Goal: Information Seeking & Learning: Learn about a topic

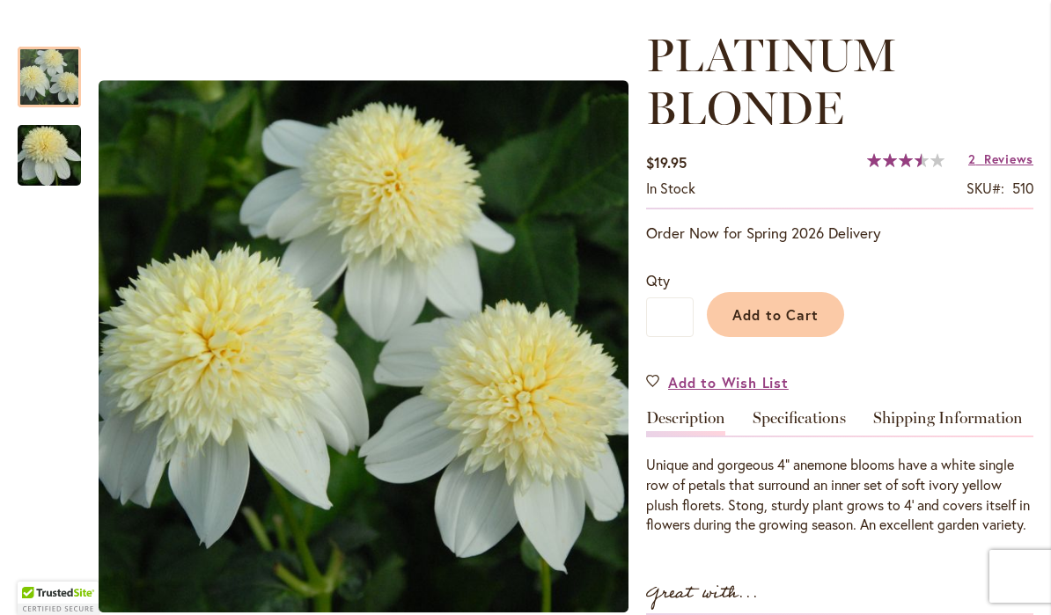
scroll to position [230, 0]
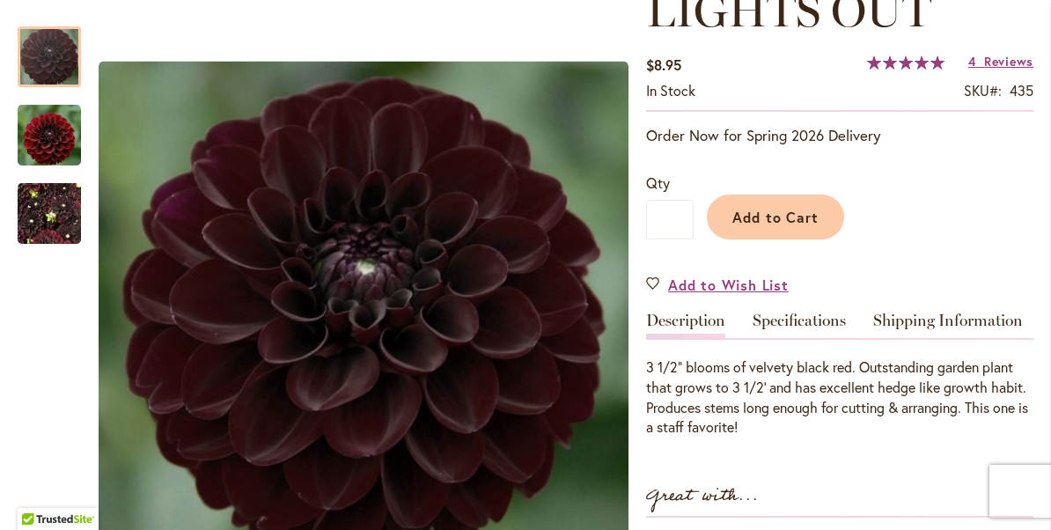
scroll to position [283, 0]
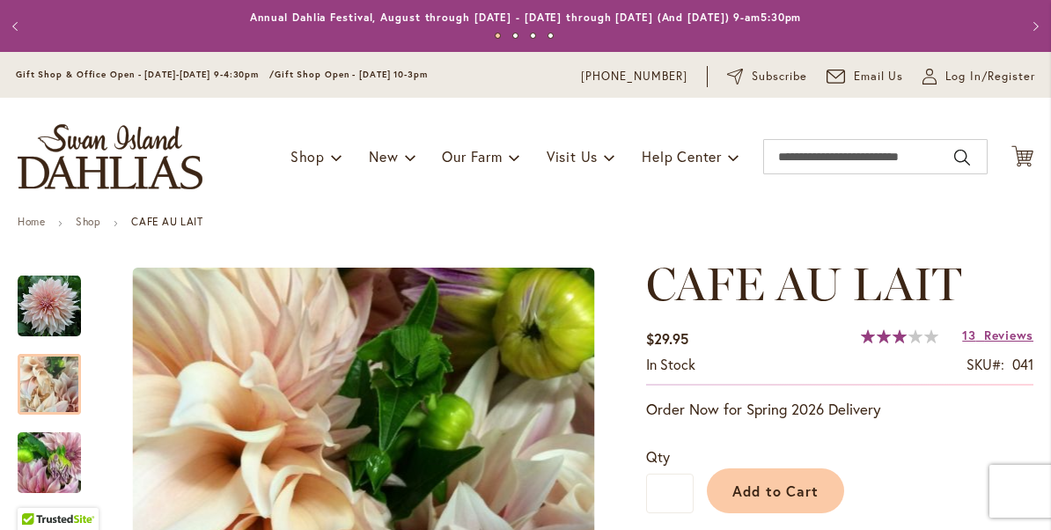
click at [54, 384] on div at bounding box center [49, 384] width 63 height 61
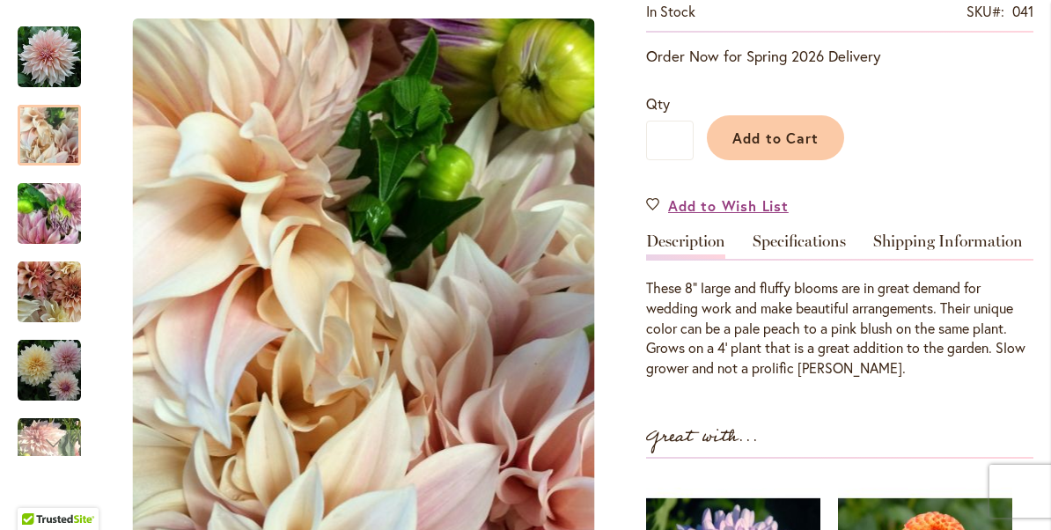
scroll to position [356, 0]
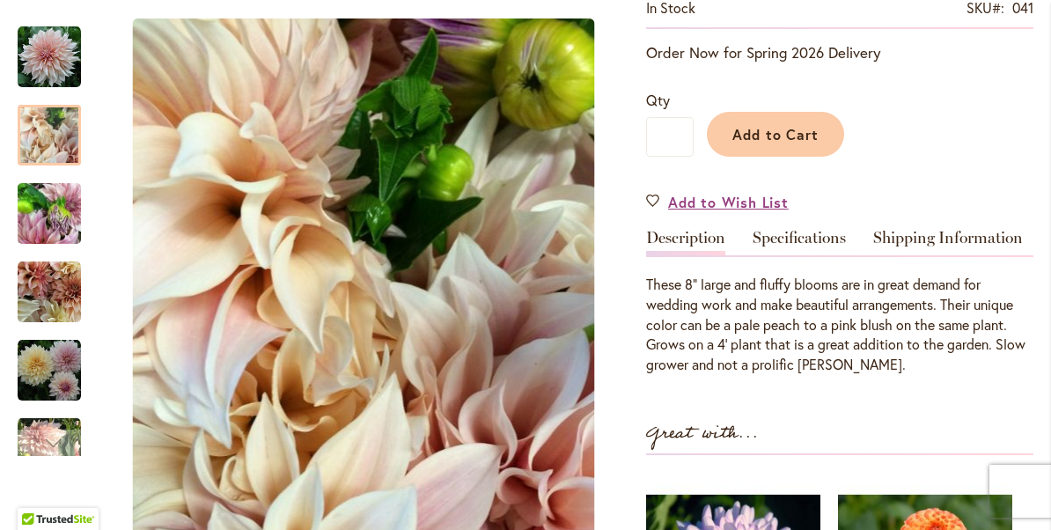
click at [51, 208] on img "Café Au Lait" at bounding box center [49, 214] width 63 height 84
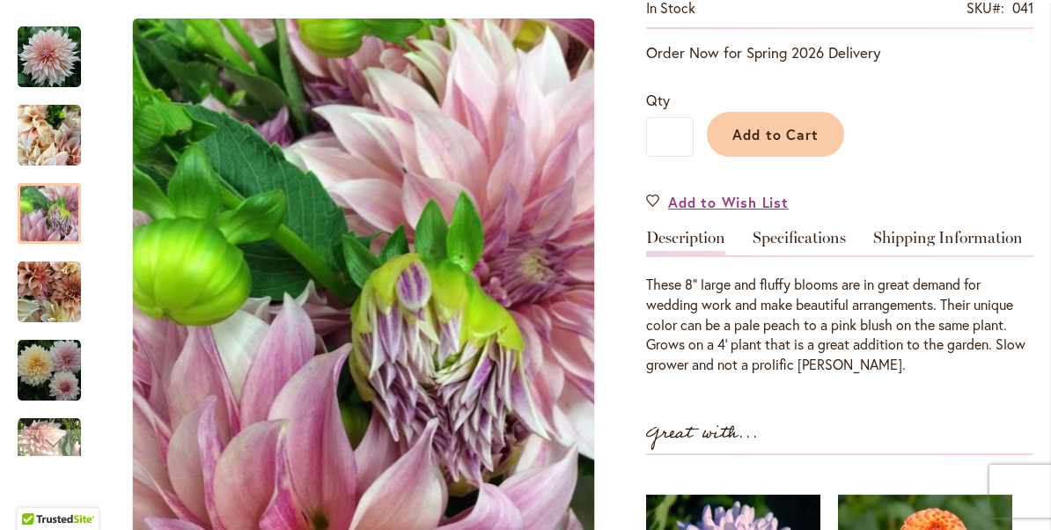
click at [66, 293] on img "Café Au Lait" at bounding box center [49, 292] width 63 height 63
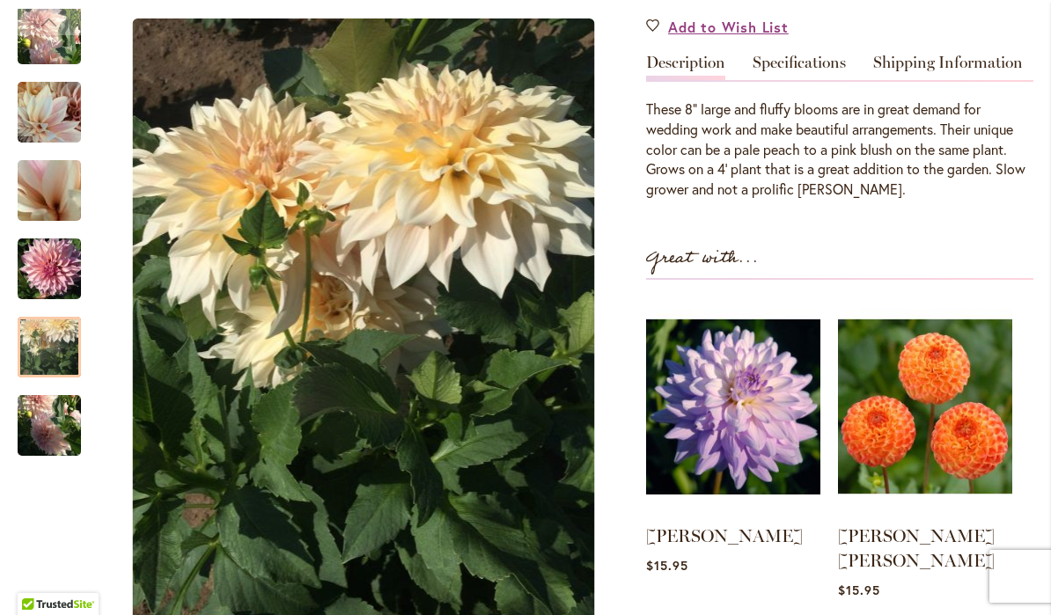
scroll to position [525, 0]
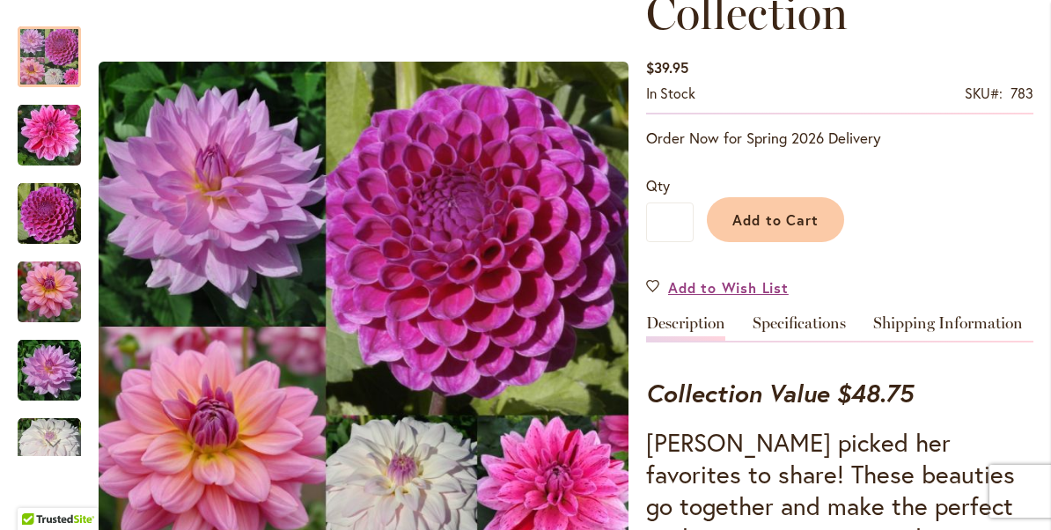
scroll to position [362, 0]
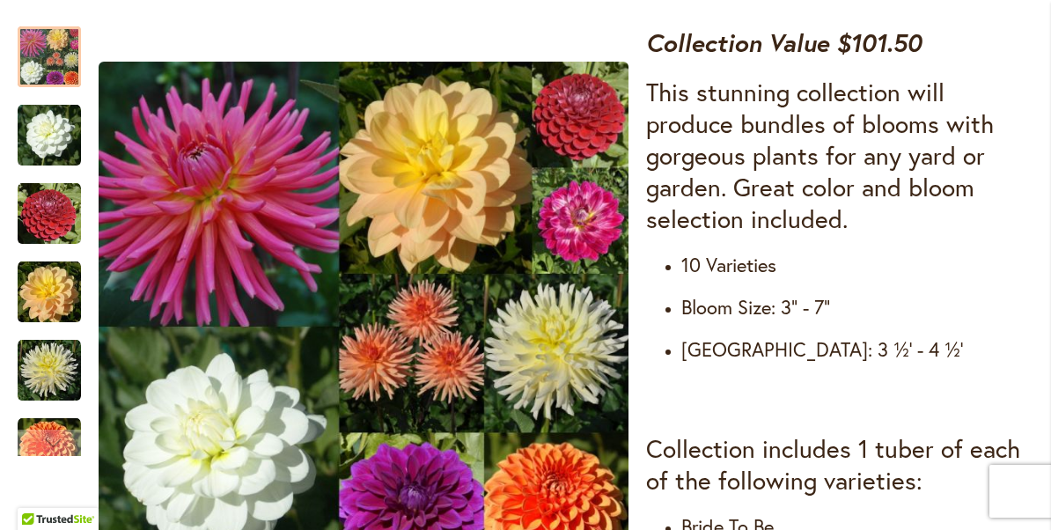
scroll to position [690, 0]
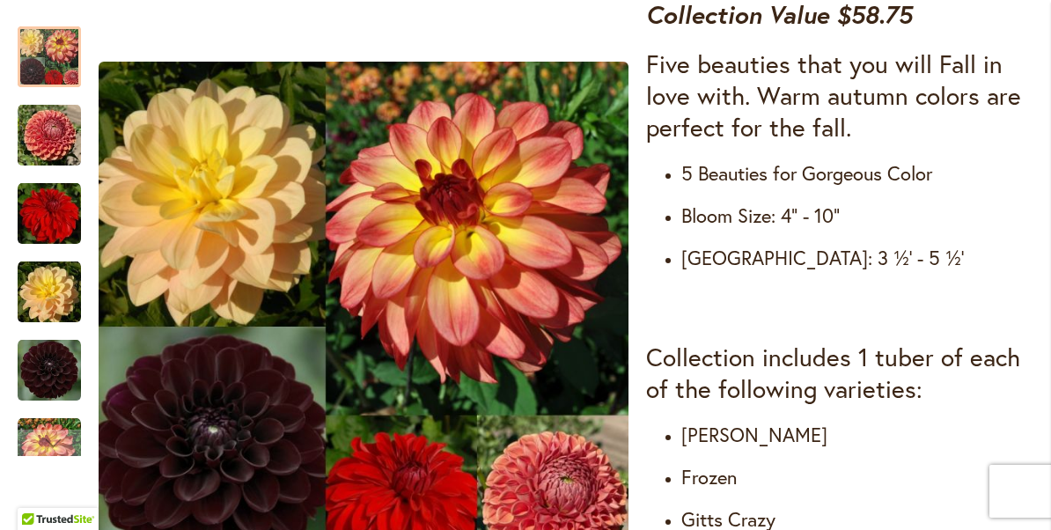
scroll to position [703, 0]
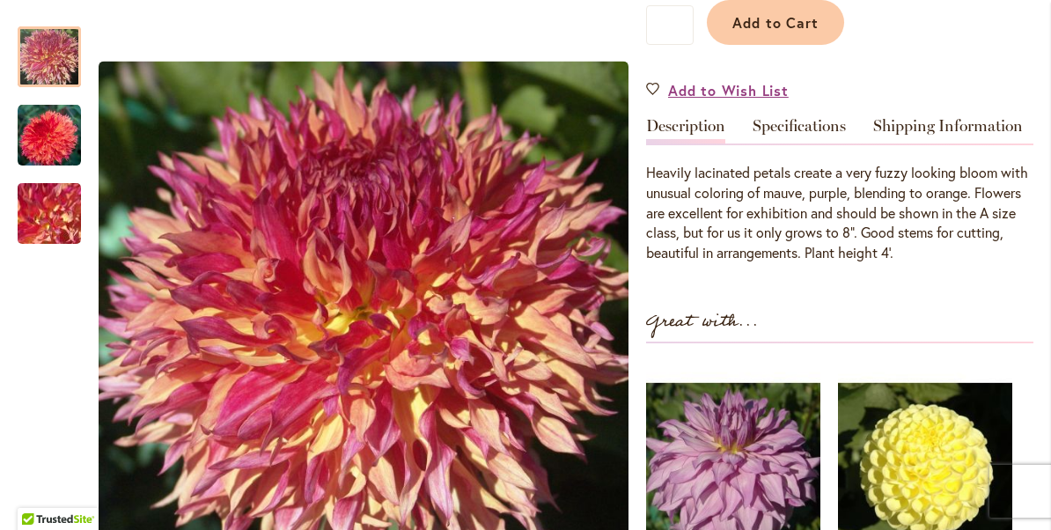
scroll to position [517, 0]
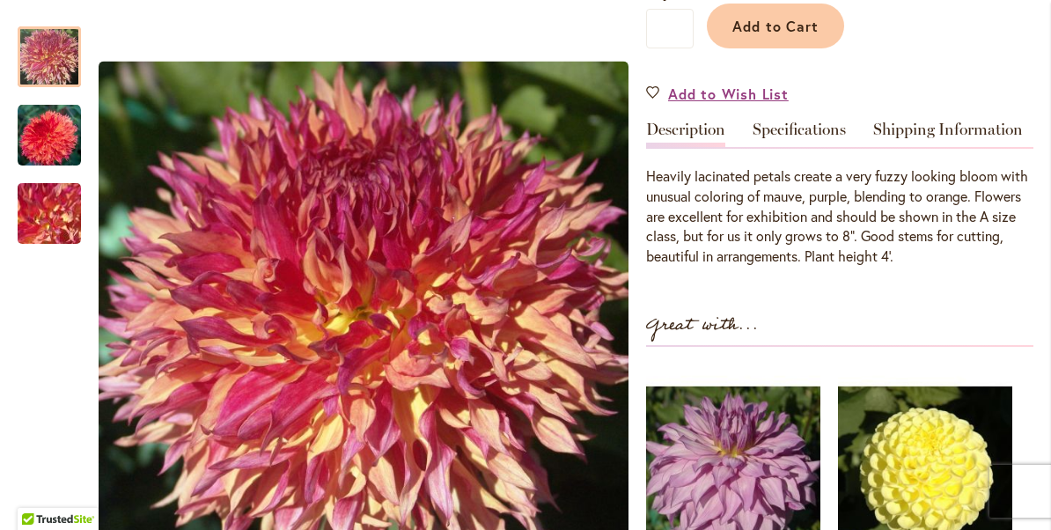
click at [802, 128] on link "Specifications" at bounding box center [798, 134] width 93 height 26
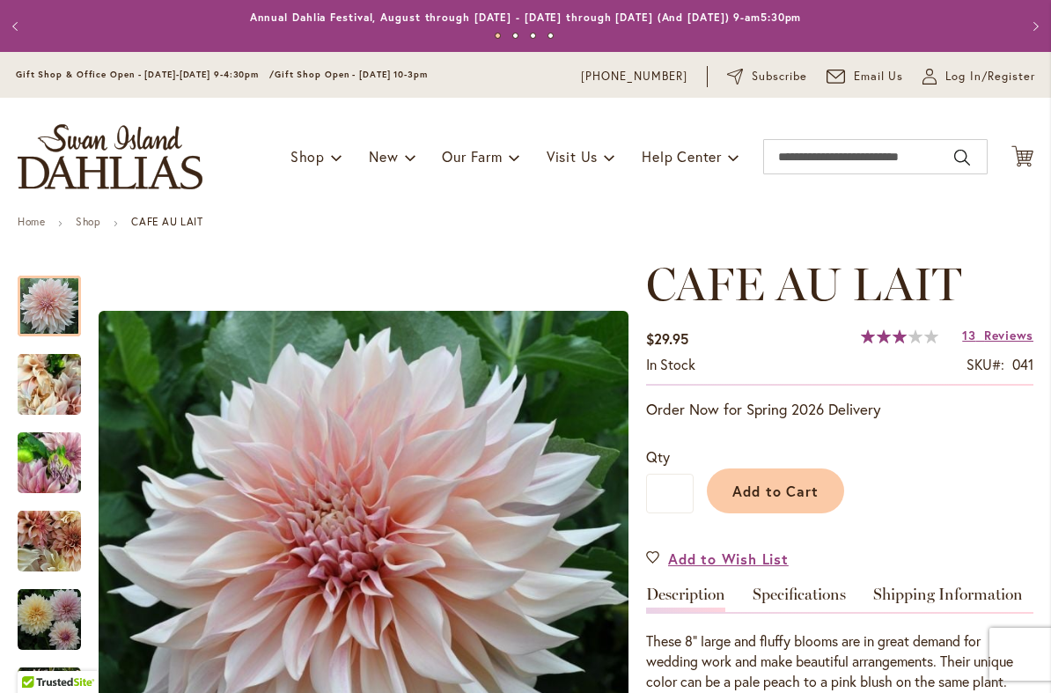
click at [804, 529] on link "Specifications" at bounding box center [798, 599] width 93 height 26
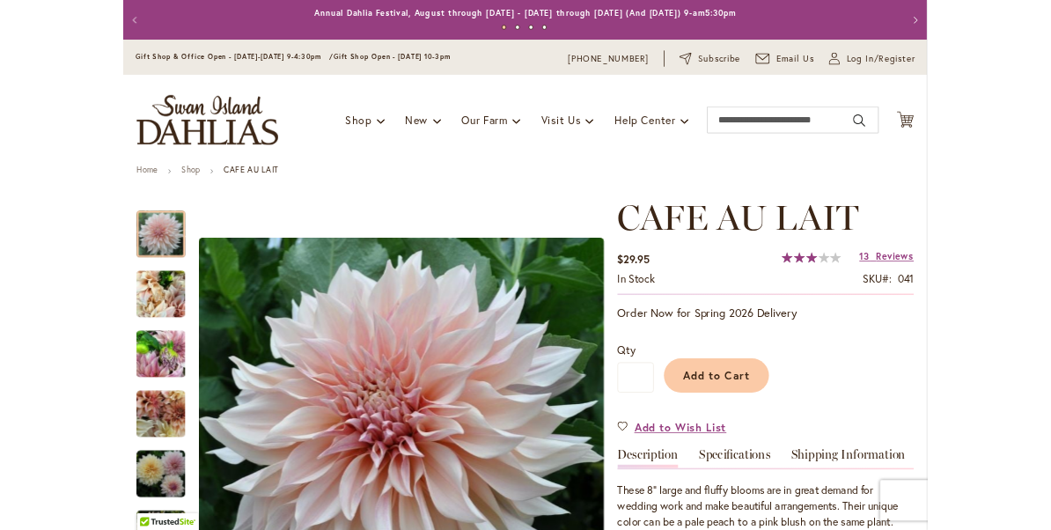
scroll to position [585, 0]
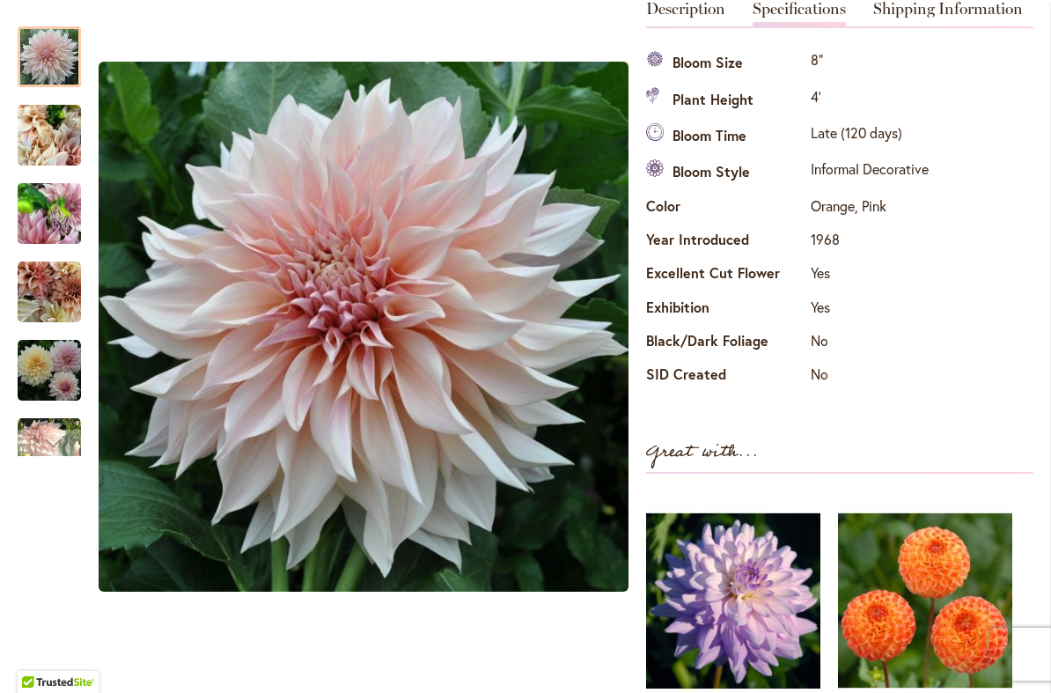
click at [293, 529] on div "Skip to the end of the images gallery Skip to the beginning of the images galle…" at bounding box center [323, 293] width 611 height 1241
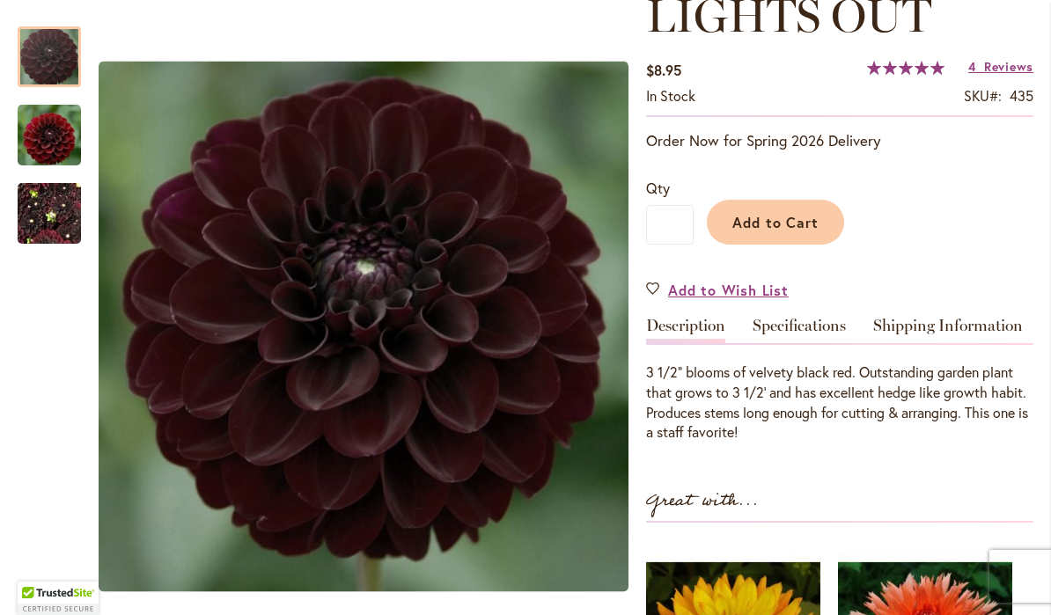
scroll to position [273, 0]
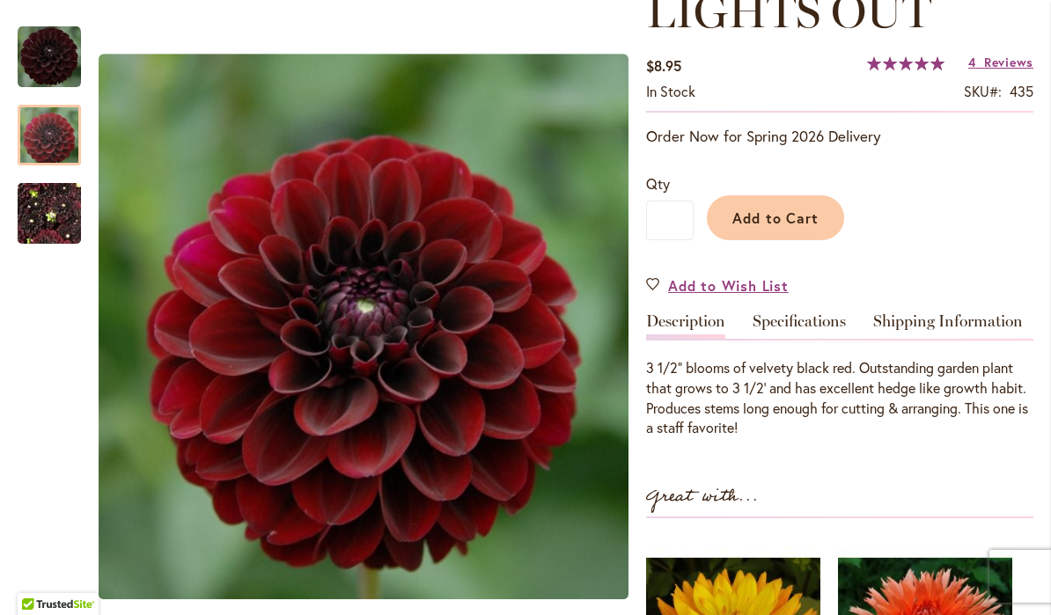
click at [55, 134] on img "LIGHTS OUT" at bounding box center [49, 134] width 63 height 65
click at [50, 209] on img "LIGHTS OUT" at bounding box center [49, 214] width 63 height 84
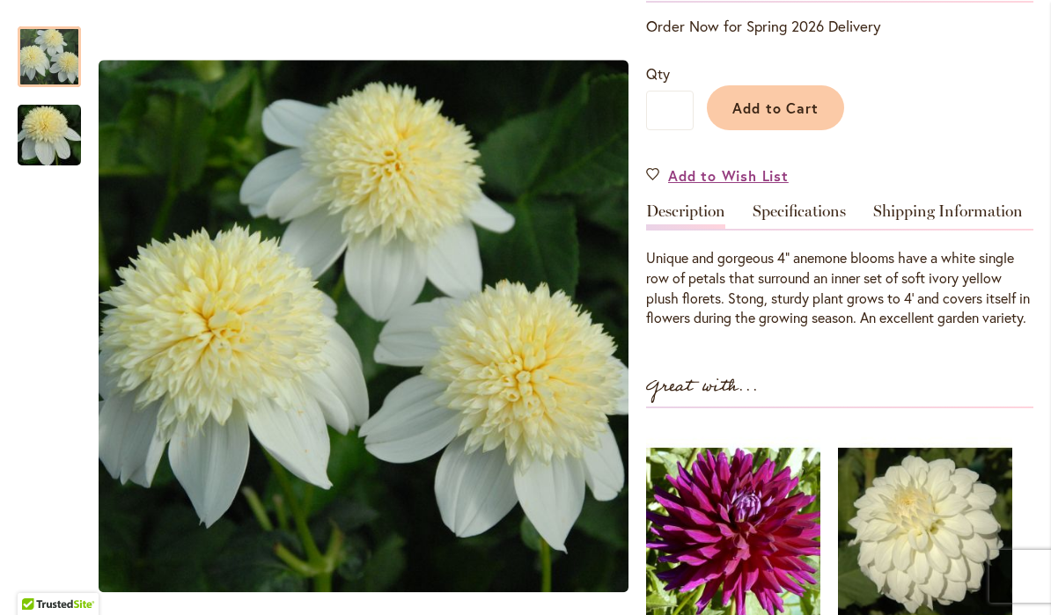
scroll to position [444, 0]
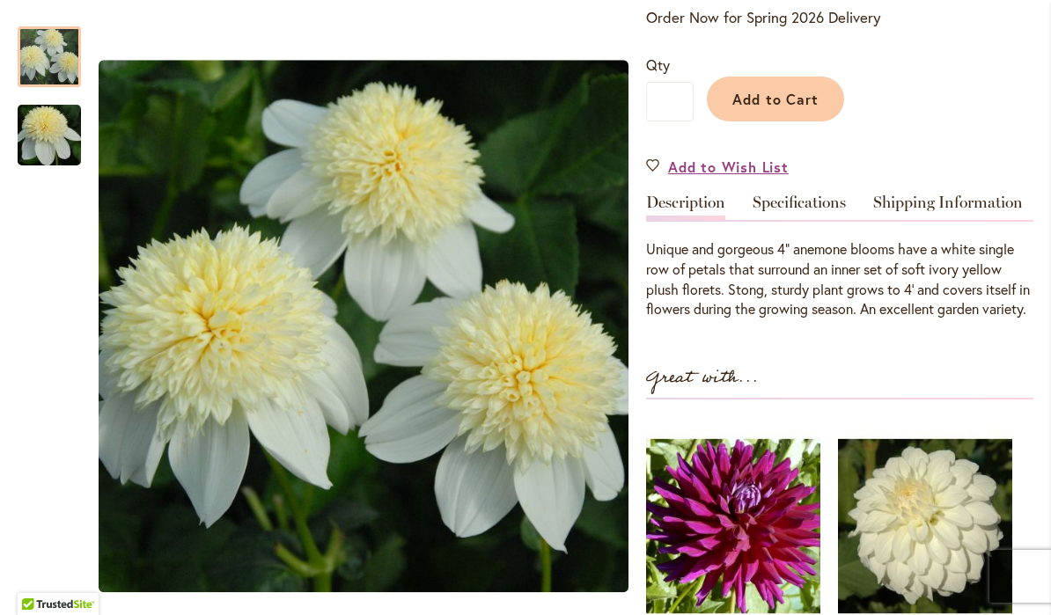
click at [814, 211] on link "Specifications" at bounding box center [798, 207] width 93 height 26
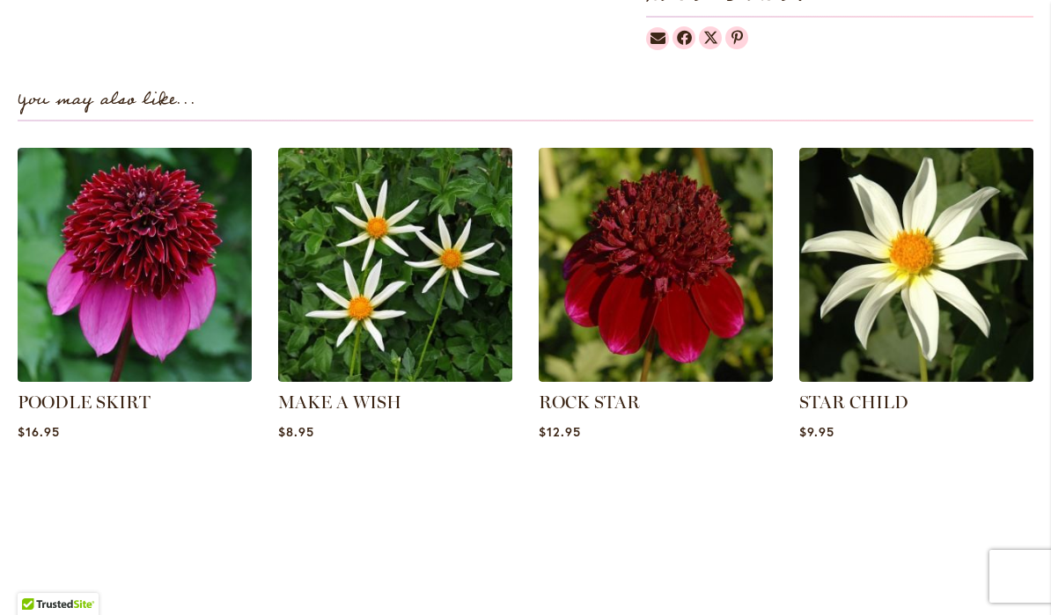
scroll to position [1501, 0]
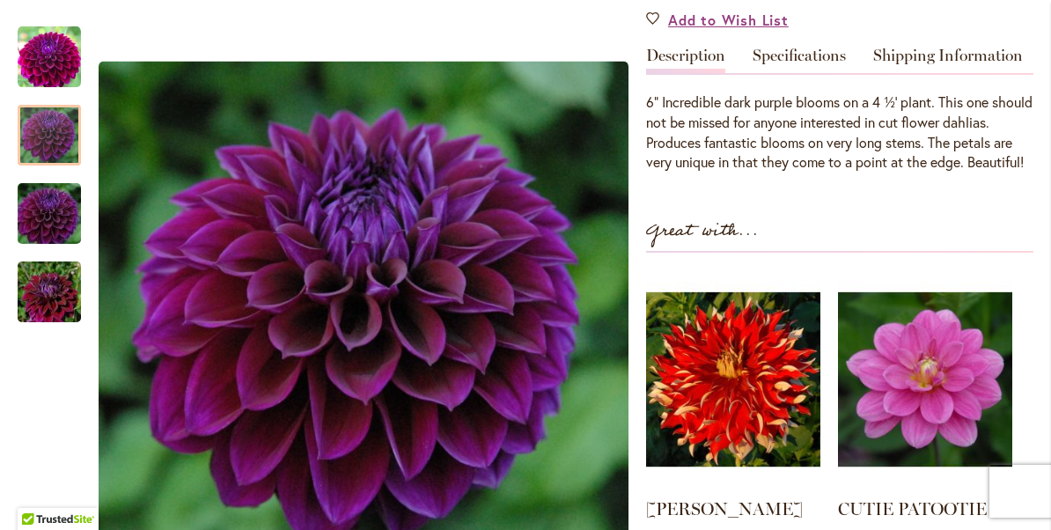
scroll to position [557, 0]
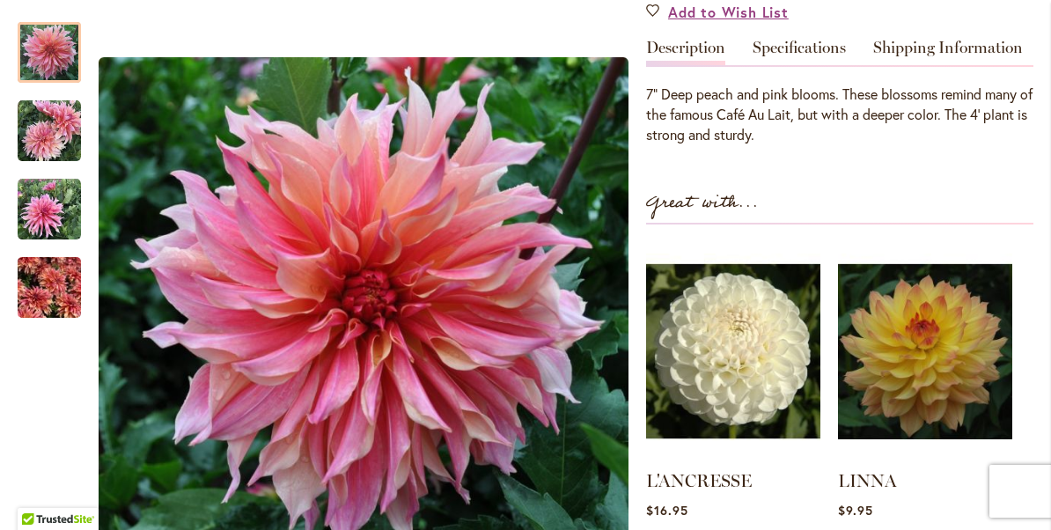
scroll to position [546, 0]
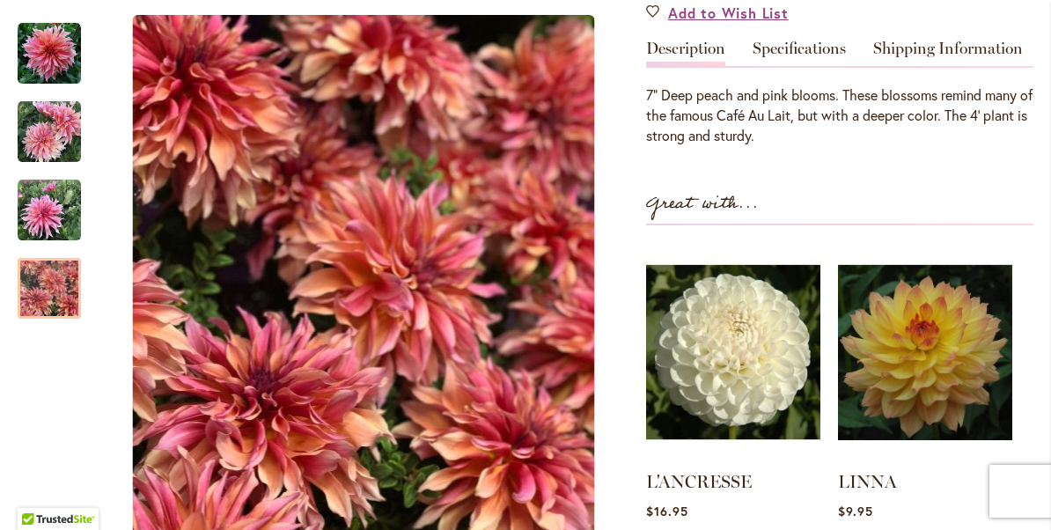
click at [52, 295] on img "Labyrinth" at bounding box center [49, 288] width 63 height 84
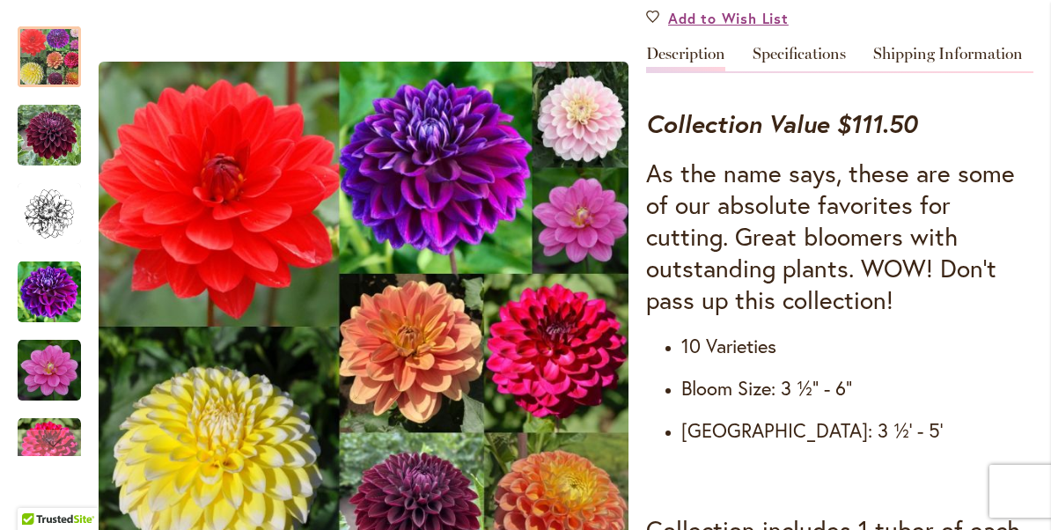
scroll to position [594, 0]
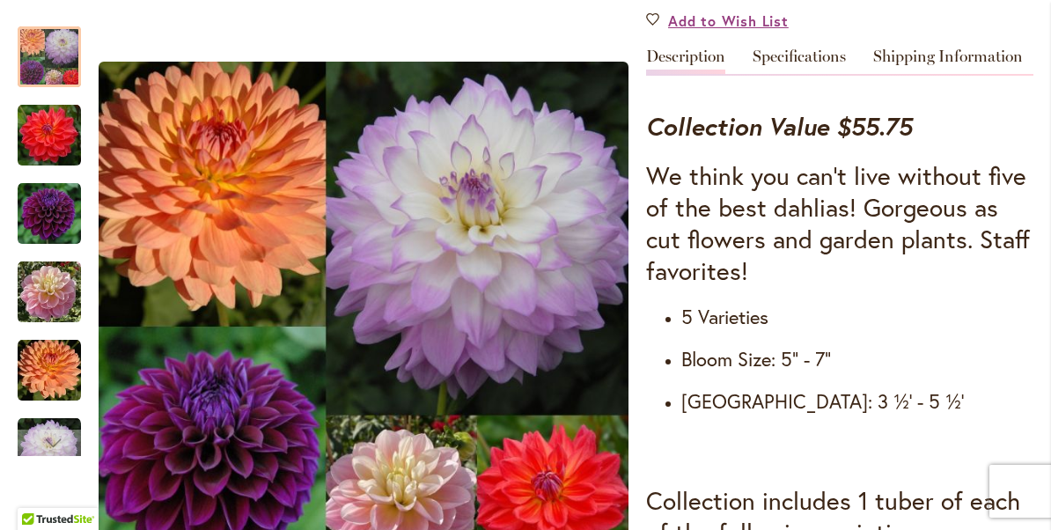
scroll to position [593, 0]
